Goal: Task Accomplishment & Management: Manage account settings

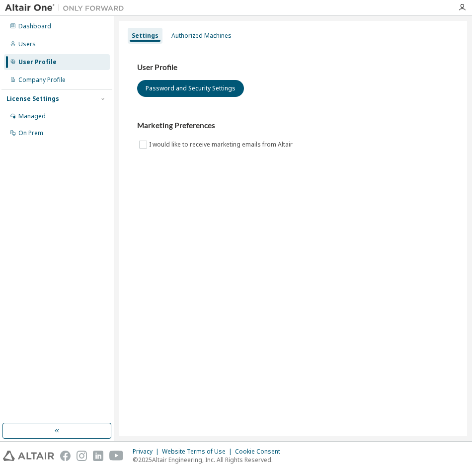
click at [345, 168] on div "User Profile Password and Security Settings Marketing Preferences I would like …" at bounding box center [293, 113] width 336 height 136
click at [200, 35] on div "Authorized Machines" at bounding box center [201, 36] width 60 height 8
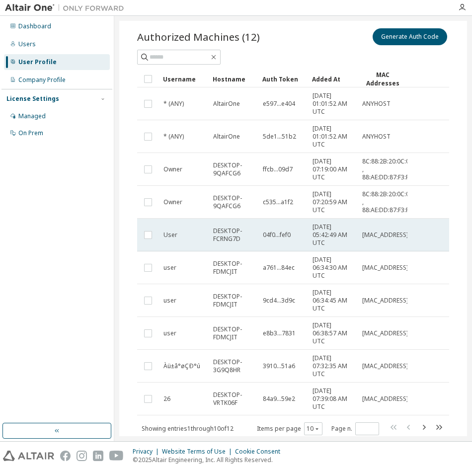
scroll to position [62, 0]
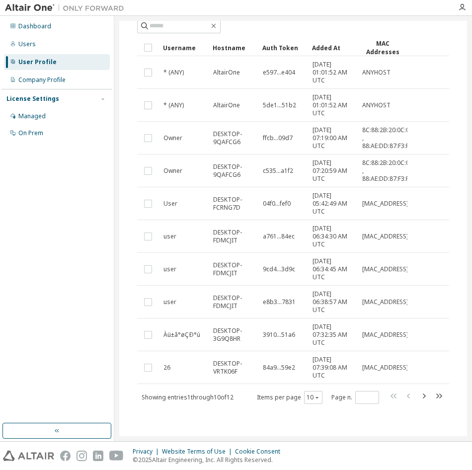
click at [366, 423] on div "Authorized Machines (12) Generate Auth Code Clear Load Save Save As Field Opera…" at bounding box center [293, 206] width 336 height 447
click at [418, 398] on icon "button" at bounding box center [424, 396] width 12 height 12
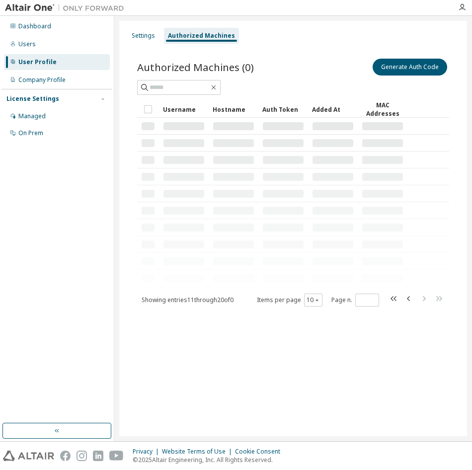
scroll to position [0, 0]
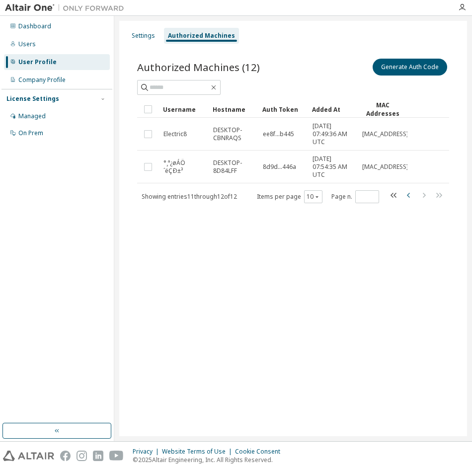
click at [407, 195] on icon "button" at bounding box center [408, 195] width 3 height 5
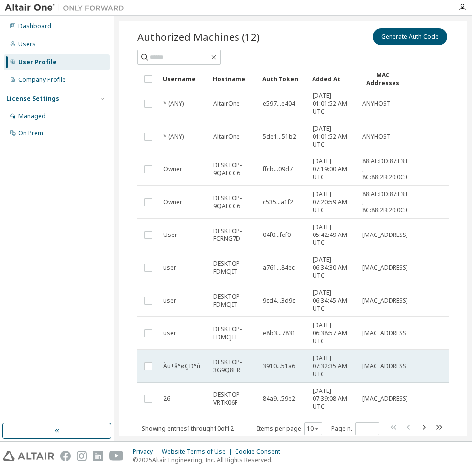
scroll to position [62, 0]
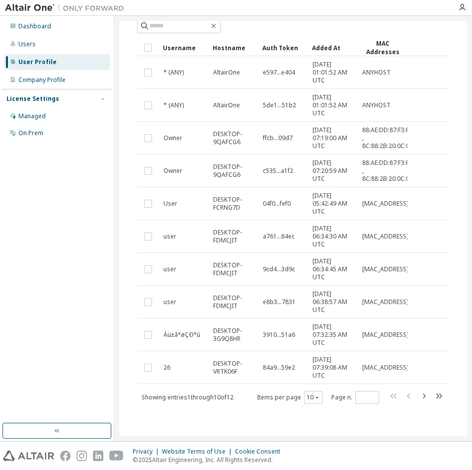
click at [423, 398] on icon "button" at bounding box center [424, 396] width 3 height 5
type input "*"
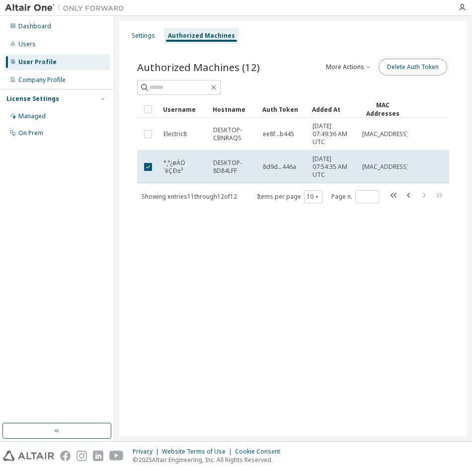
click at [426, 68] on button "Delete Auth Token" at bounding box center [413, 67] width 69 height 17
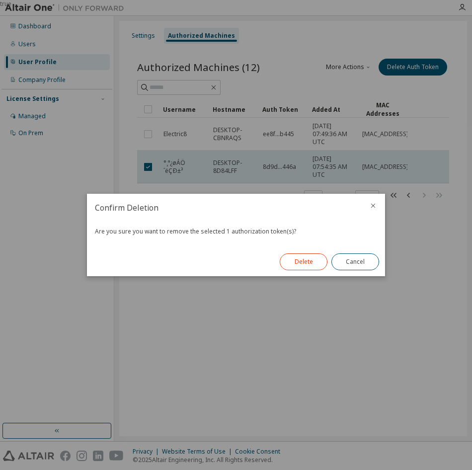
click at [311, 264] on button "Delete" at bounding box center [304, 261] width 48 height 17
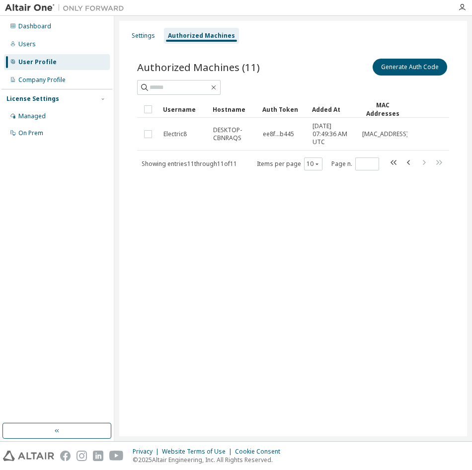
click at [197, 38] on div "Authorized Machines" at bounding box center [201, 36] width 67 height 8
click at [402, 69] on button "Generate Auth Code" at bounding box center [410, 67] width 75 height 17
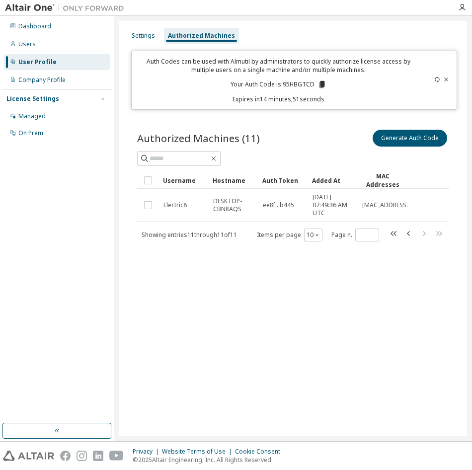
click at [323, 84] on icon at bounding box center [321, 84] width 5 height 7
